Goal: Task Accomplishment & Management: Manage account settings

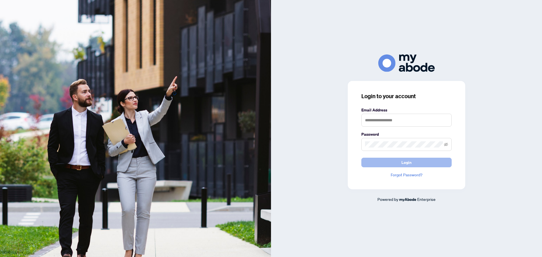
drag, startPoint x: 394, startPoint y: 162, endPoint x: 380, endPoint y: 162, distance: 14.1
click at [394, 162] on button "Login" at bounding box center [406, 163] width 90 height 10
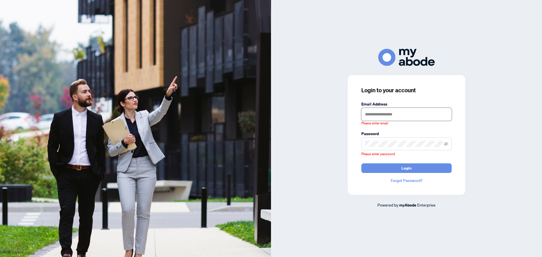
drag, startPoint x: 394, startPoint y: 116, endPoint x: 393, endPoint y: 121, distance: 4.8
click at [394, 116] on input "text" at bounding box center [406, 114] width 90 height 13
click at [368, 115] on input "text" at bounding box center [406, 114] width 90 height 13
type input "**********"
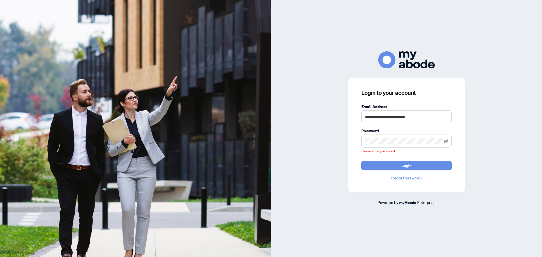
click at [391, 145] on span at bounding box center [406, 141] width 90 height 13
click at [501, 36] on div "**********" at bounding box center [406, 128] width 271 height 257
click at [522, 54] on div at bounding box center [406, 59] width 271 height 17
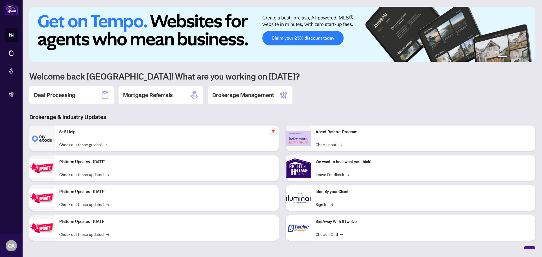
click at [74, 87] on div "Deal Processing" at bounding box center [71, 95] width 85 height 18
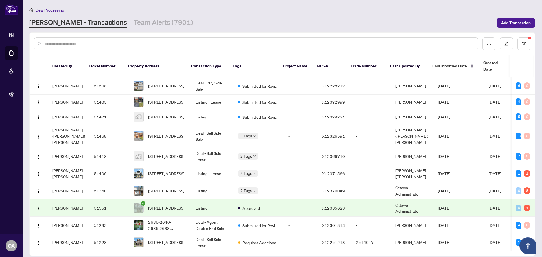
click at [100, 44] on input "text" at bounding box center [259, 44] width 429 height 6
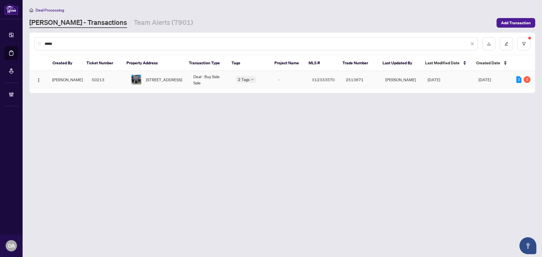
type input "*****"
click at [210, 82] on td "Deal - Buy Side Sale" at bounding box center [210, 79] width 42 height 17
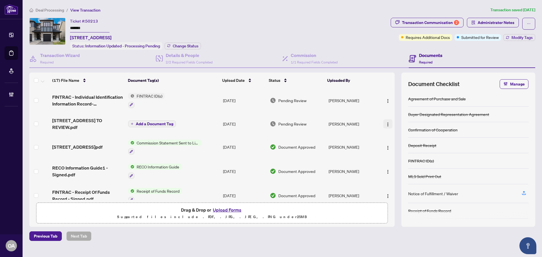
click at [383, 123] on button "button" at bounding box center [387, 123] width 9 height 9
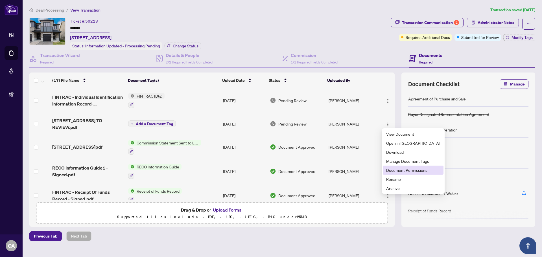
click at [394, 171] on span "Document Permissions" at bounding box center [413, 170] width 54 height 6
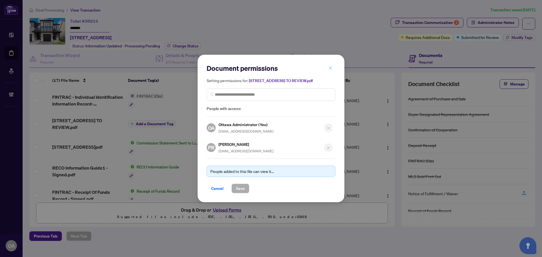
click at [330, 68] on icon "close" at bounding box center [330, 68] width 4 height 4
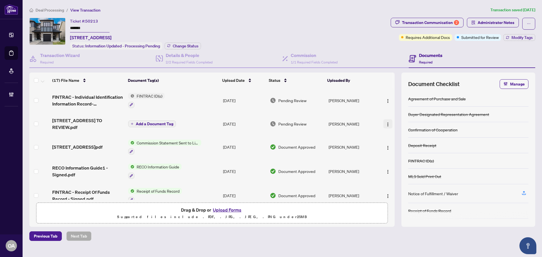
click at [386, 124] on img "button" at bounding box center [388, 124] width 5 height 5
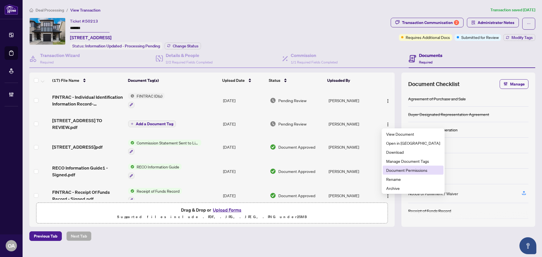
click at [408, 169] on span "Document Permissions" at bounding box center [413, 170] width 54 height 6
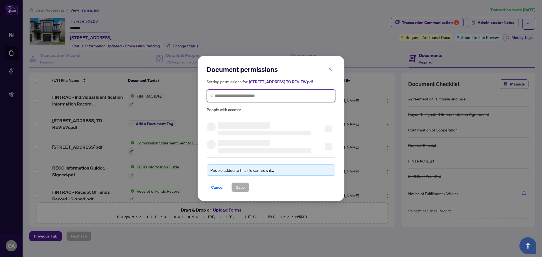
click at [265, 94] on input "search" at bounding box center [273, 96] width 117 height 6
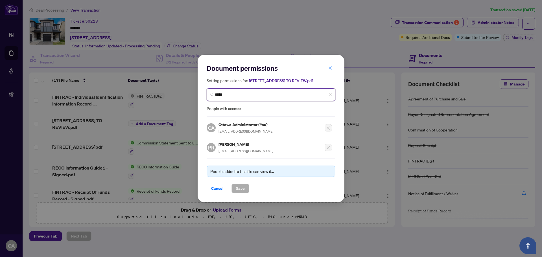
type input "******"
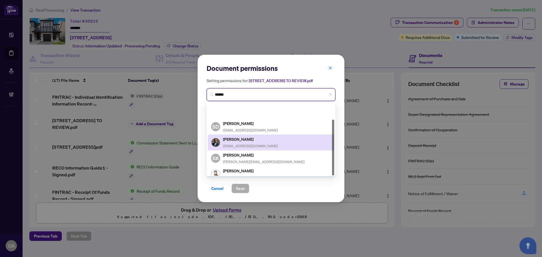
scroll to position [21, 0]
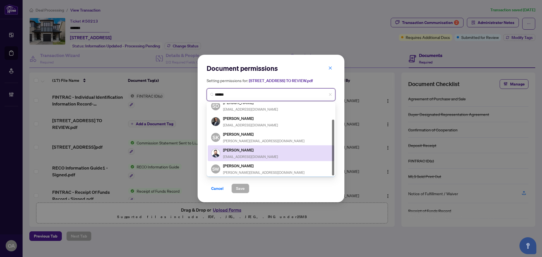
click at [254, 152] on h5 "Sandeep Singh" at bounding box center [250, 150] width 55 height 6
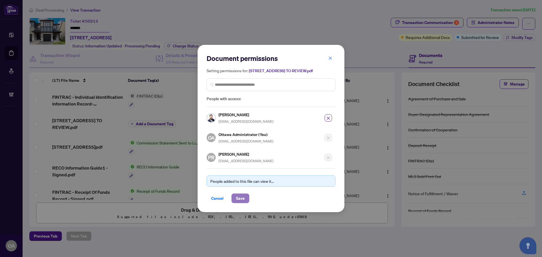
click at [244, 197] on span "Save" at bounding box center [240, 198] width 9 height 9
